Goal: Task Accomplishment & Management: Complete application form

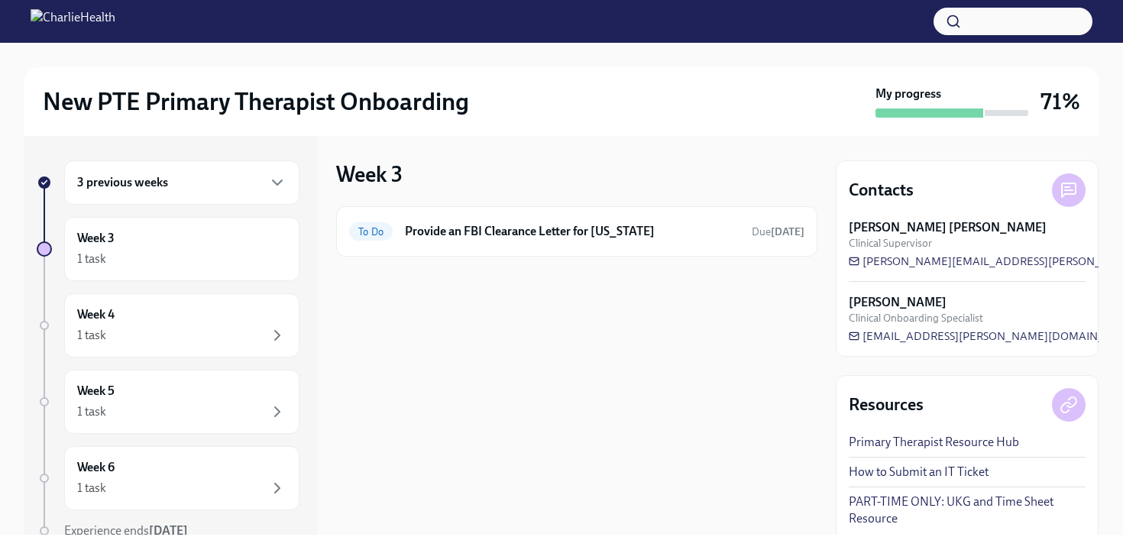
click at [195, 189] on div "3 previous weeks" at bounding box center [181, 182] width 209 height 18
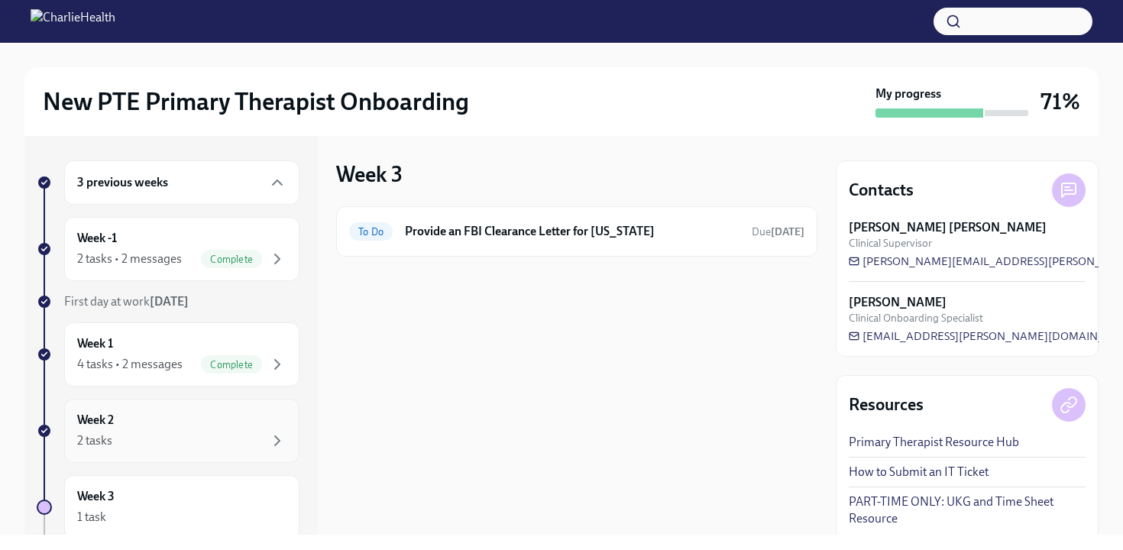
click at [166, 428] on div "Week 2 2 tasks" at bounding box center [181, 431] width 209 height 38
click at [544, 247] on div "To Do Clinical Onboarding: Week 2 Due [DATE]" at bounding box center [576, 231] width 481 height 50
click at [522, 218] on div "To Do Clinical Onboarding: Week 2 Due [DATE]" at bounding box center [576, 231] width 481 height 50
click at [517, 237] on h6 "Clinical Onboarding: Week 2" at bounding box center [572, 231] width 334 height 17
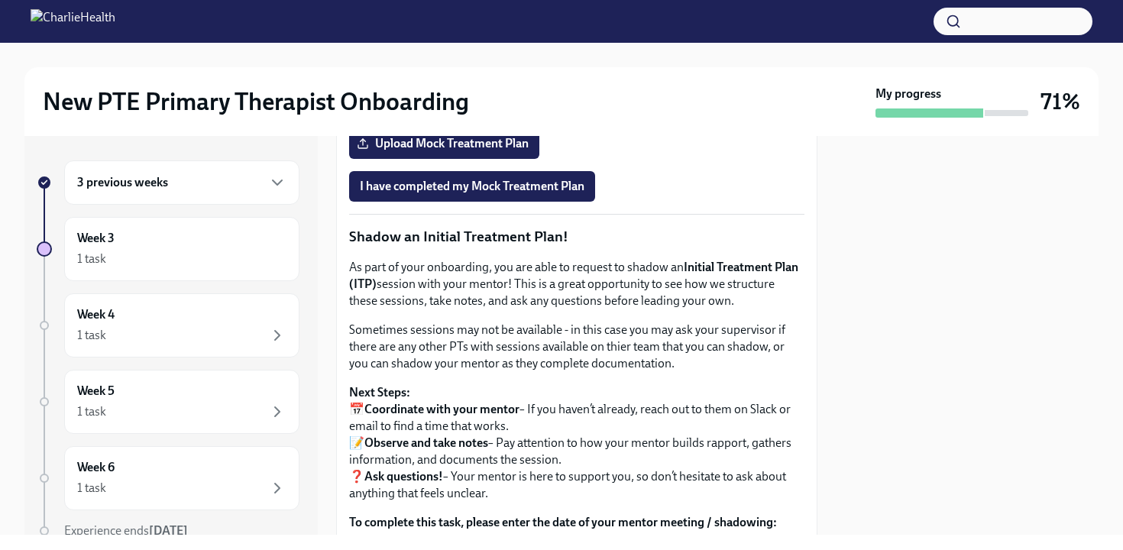
scroll to position [1353, 0]
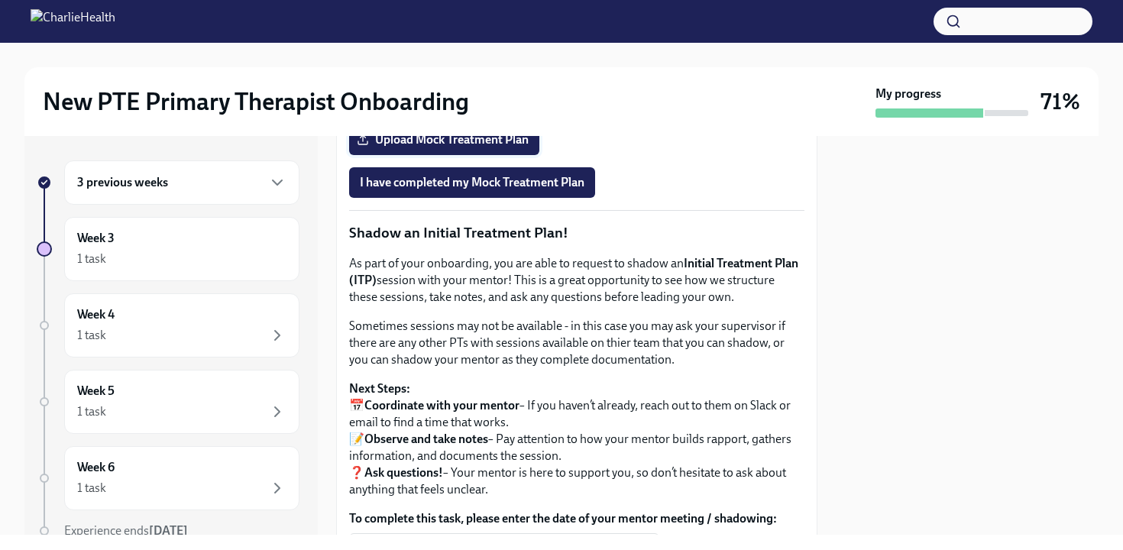
click at [476, 147] on span "Upload Mock Treatment Plan" at bounding box center [444, 139] width 169 height 15
click at [0, 0] on input "Upload Mock Treatment Plan" at bounding box center [0, 0] width 0 height 0
click at [478, 155] on label "Upload Mock Treatment Plan" at bounding box center [444, 139] width 190 height 31
click at [0, 0] on input "Upload Mock Treatment Plan" at bounding box center [0, 0] width 0 height 0
click at [548, 190] on span "I have completed my Mock Treatment Plan" at bounding box center [472, 182] width 225 height 15
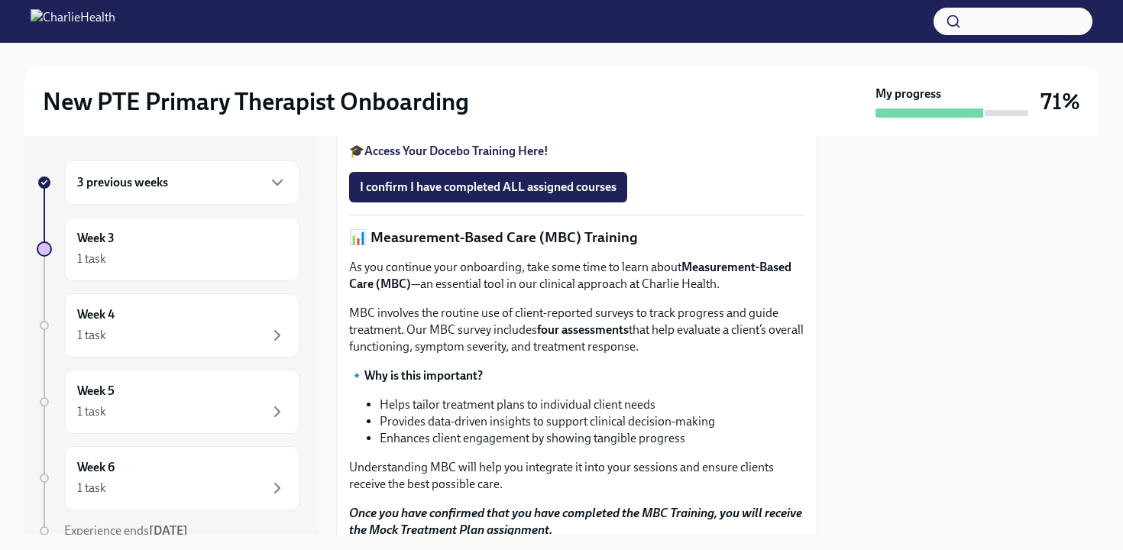
scroll to position [572, 0]
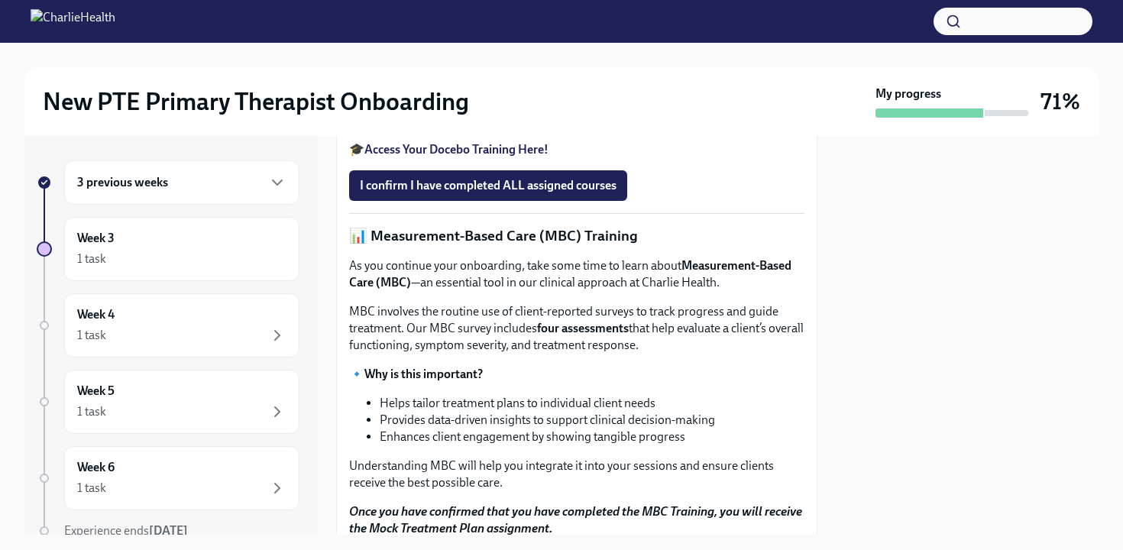
click at [460, 157] on strong "Access Your Docebo Training Here!" at bounding box center [456, 149] width 184 height 15
